Goal: Task Accomplishment & Management: Use online tool/utility

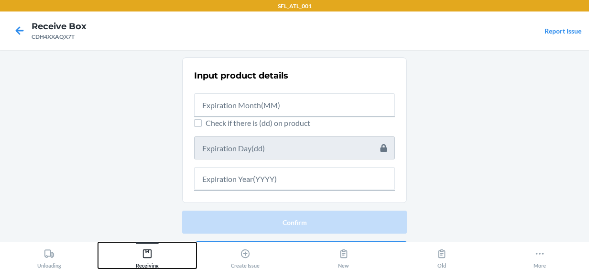
click at [145, 261] on div "Receiving" at bounding box center [147, 256] width 23 height 24
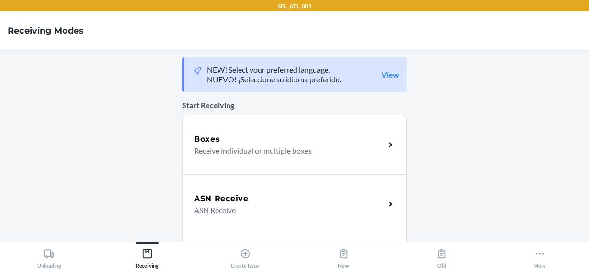
click at [224, 146] on p "Receive individual or multiple boxes" at bounding box center [285, 150] width 183 height 11
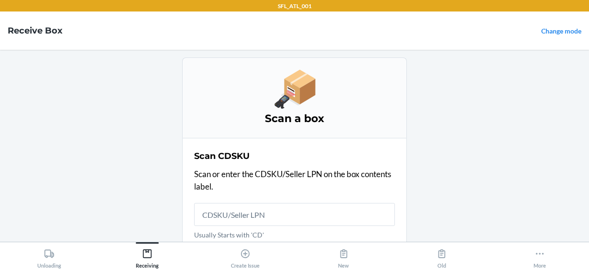
click at [223, 218] on input "Usually Starts with 'CD'" at bounding box center [294, 214] width 201 height 23
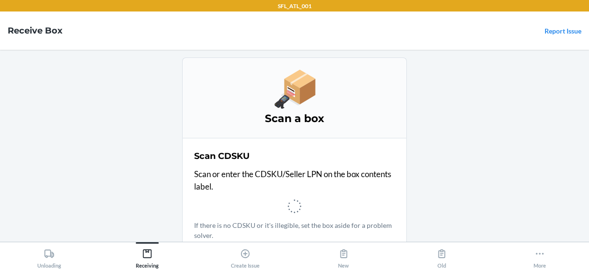
scroll to position [13, 0]
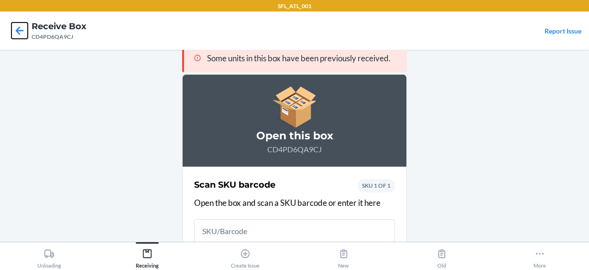
click at [21, 32] on icon at bounding box center [19, 30] width 16 height 16
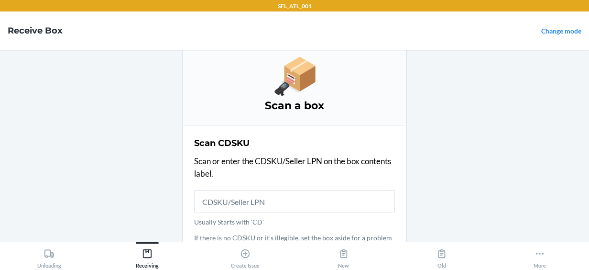
click at [21, 32] on h4 "Receive Box" at bounding box center [35, 30] width 55 height 12
click at [344, 267] on div "New" at bounding box center [343, 256] width 11 height 24
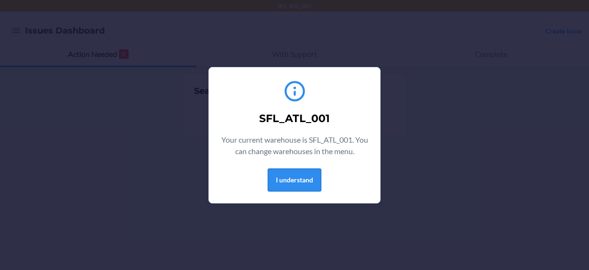
click at [279, 183] on button "I understand" at bounding box center [295, 179] width 54 height 23
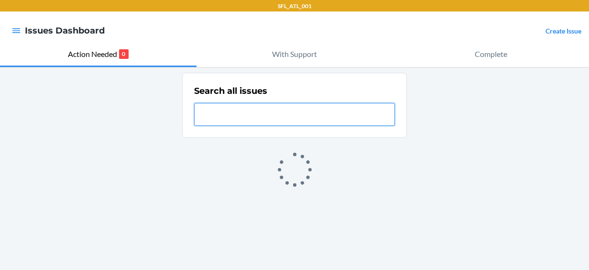
click at [272, 108] on input "text" at bounding box center [294, 114] width 201 height 23
paste input "CD4PD6QA9CJ"
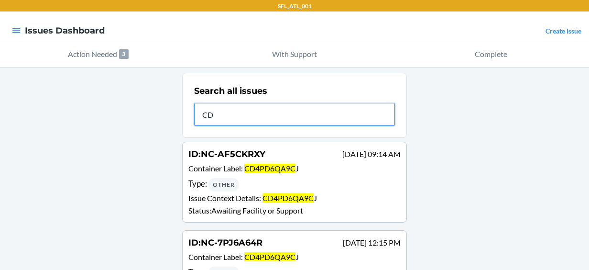
type input "C"
click at [272, 108] on input "text" at bounding box center [294, 114] width 201 height 23
click at [269, 117] on input "text" at bounding box center [294, 114] width 201 height 23
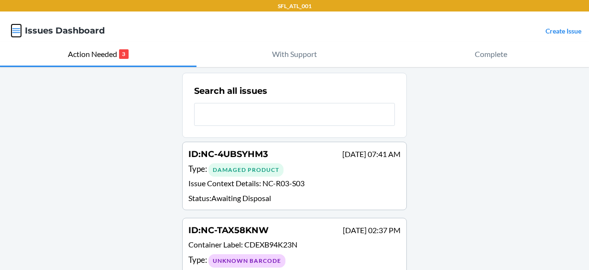
click at [15, 24] on button "button" at bounding box center [16, 30] width 10 height 12
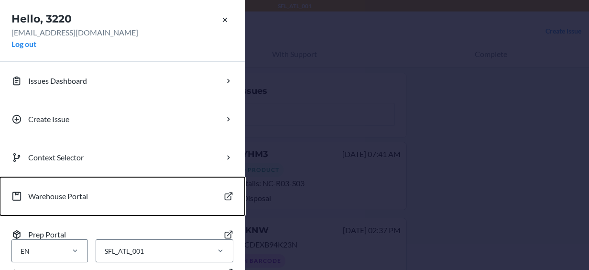
click at [68, 194] on p "Warehouse Portal" at bounding box center [58, 195] width 60 height 11
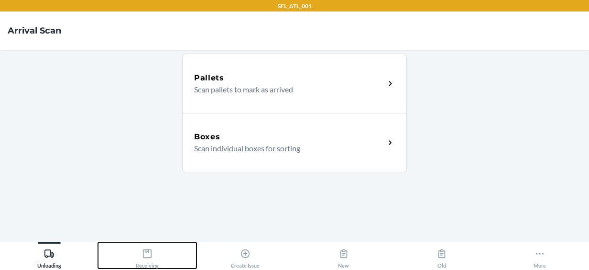
click at [154, 258] on div "Receiving" at bounding box center [147, 256] width 23 height 24
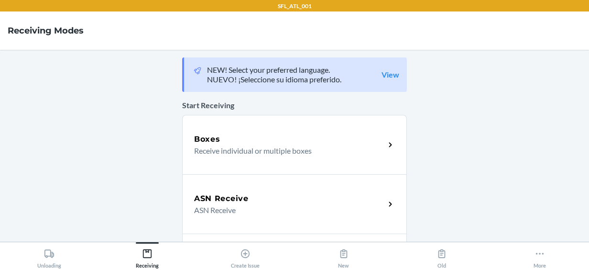
click at [234, 142] on div "Boxes" at bounding box center [289, 138] width 191 height 11
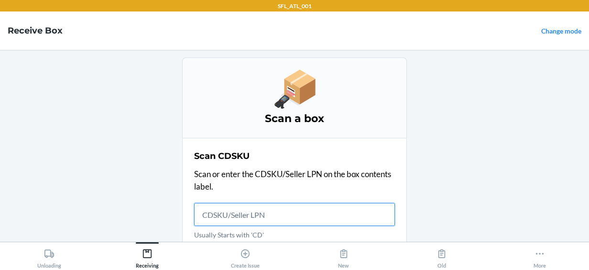
click at [212, 215] on input "Usually Starts with 'CD'" at bounding box center [294, 214] width 201 height 23
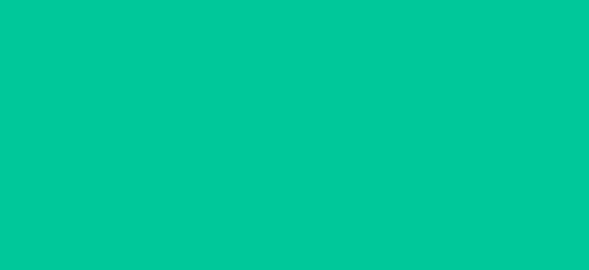
scroll to position [13, 0]
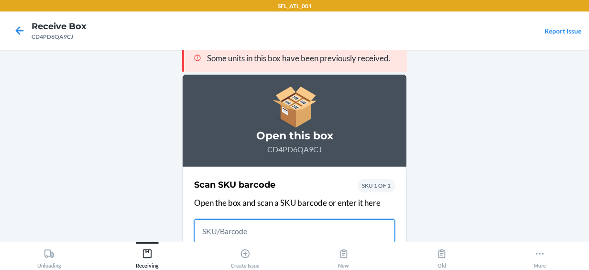
click at [268, 231] on input "text" at bounding box center [294, 230] width 201 height 23
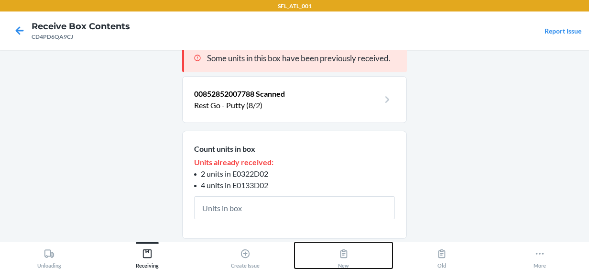
click at [342, 249] on icon at bounding box center [343, 253] width 11 height 11
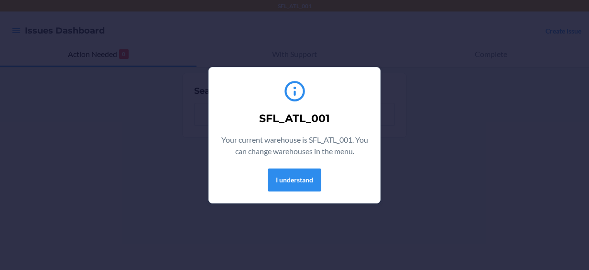
drag, startPoint x: 297, startPoint y: 182, endPoint x: 99, endPoint y: 151, distance: 199.8
click at [99, 151] on div "SFL_ATL_001 Your current warehouse is SFL_ATL_001. You can change warehouses in…" at bounding box center [294, 135] width 589 height 270
click at [302, 180] on button "I understand" at bounding box center [295, 179] width 54 height 23
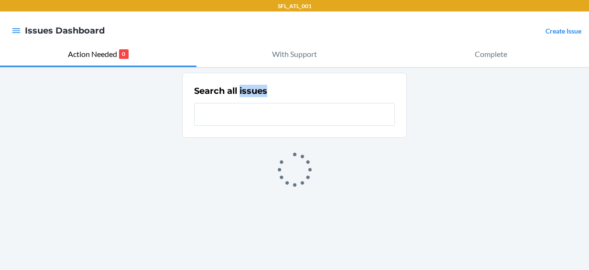
drag, startPoint x: 302, startPoint y: 180, endPoint x: 280, endPoint y: 116, distance: 68.2
click at [280, 116] on div "Search all issues" at bounding box center [294, 131] width 225 height 117
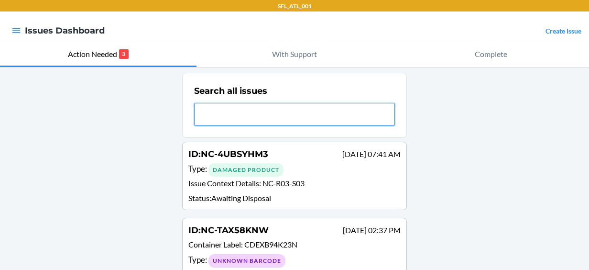
click at [280, 116] on input "text" at bounding box center [294, 114] width 201 height 23
paste input "NC-AF5CKRXY"
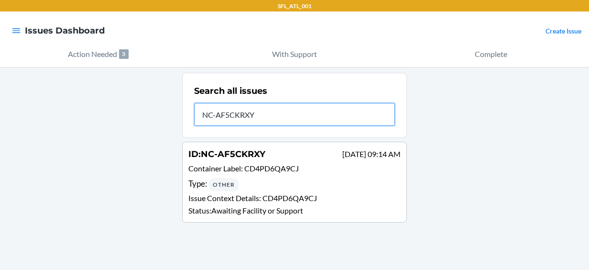
type input "NC-AF5CKRXY"
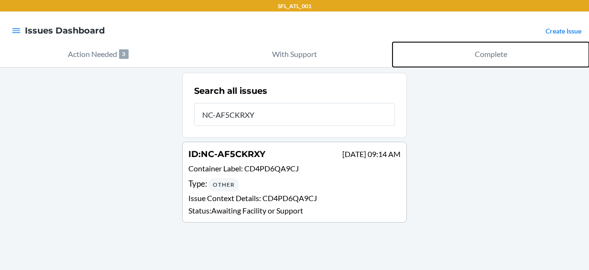
click at [493, 56] on p "Complete" at bounding box center [491, 53] width 33 height 11
click at [492, 60] on button "Complete" at bounding box center [490, 54] width 196 height 25
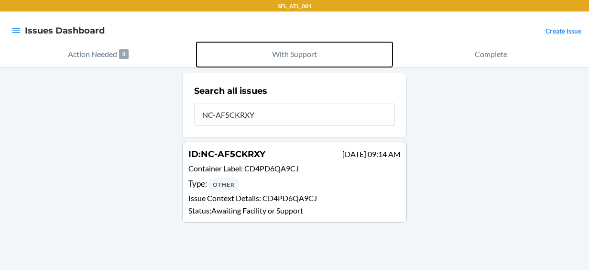
click at [305, 55] on p "With Support" at bounding box center [294, 53] width 45 height 11
